Goal: Check status

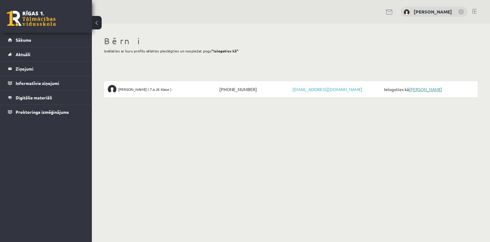
click at [424, 87] on link "[PERSON_NAME]" at bounding box center [425, 89] width 33 height 6
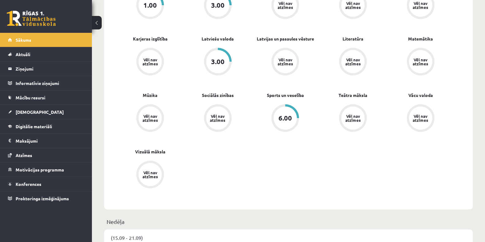
scroll to position [153, 0]
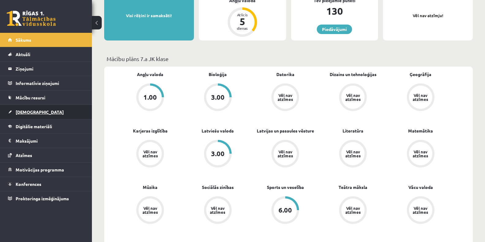
click at [23, 108] on link "[DEMOGRAPHIC_DATA]" at bounding box center [46, 112] width 76 height 14
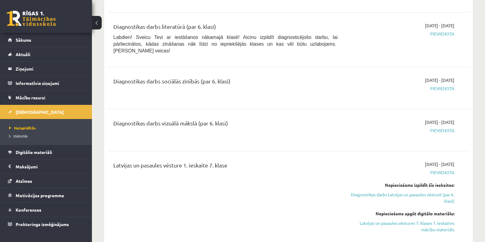
scroll to position [214, 0]
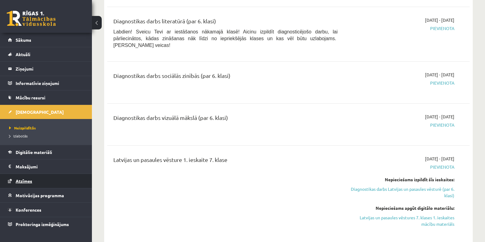
click at [25, 181] on span "Atzīmes" at bounding box center [24, 181] width 17 height 6
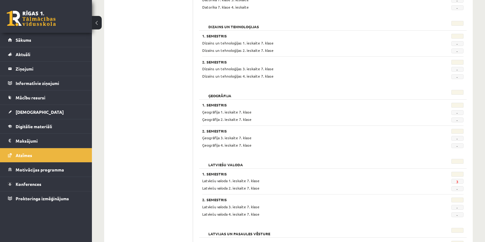
scroll to position [306, 0]
